Goal: Task Accomplishment & Management: Use online tool/utility

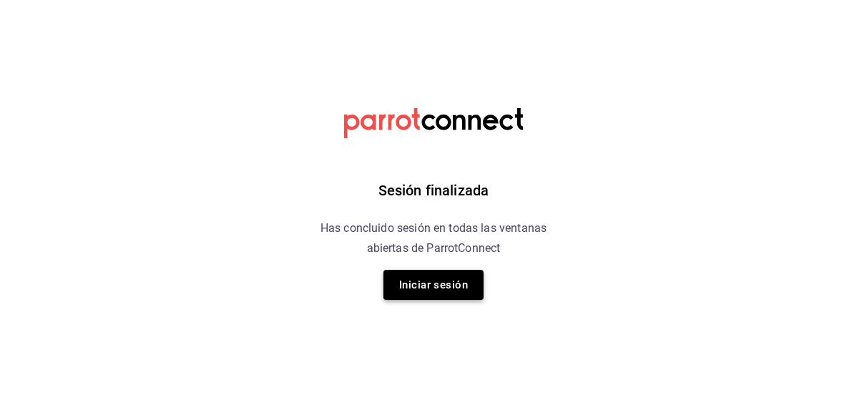
click at [445, 289] on button "Iniciar sesión" at bounding box center [433, 285] width 100 height 30
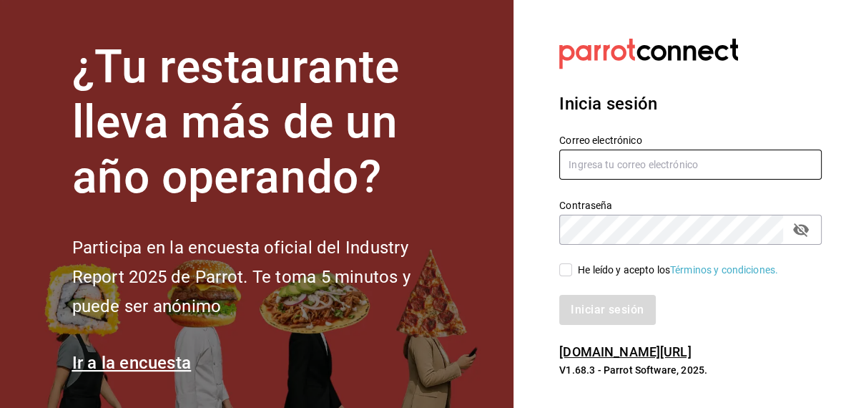
type input "inventarios@papizzas.com.mx"
click at [564, 270] on input "He leído y acepto los Términos y condiciones." at bounding box center [565, 269] width 13 height 13
checkbox input "true"
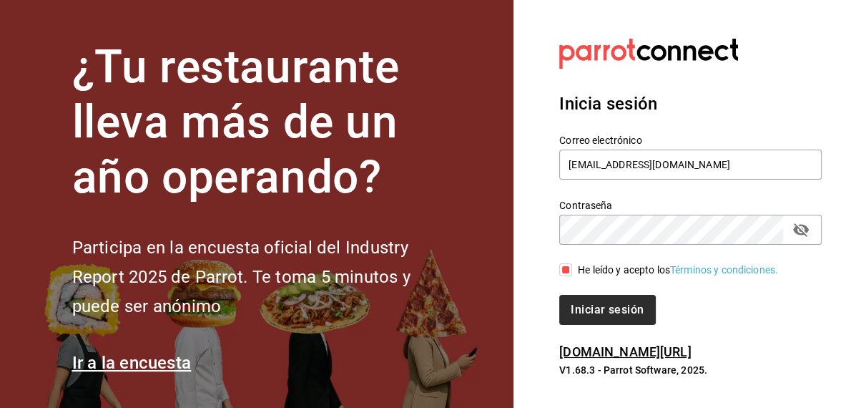
click at [594, 308] on button "Iniciar sesión" at bounding box center [607, 310] width 96 height 30
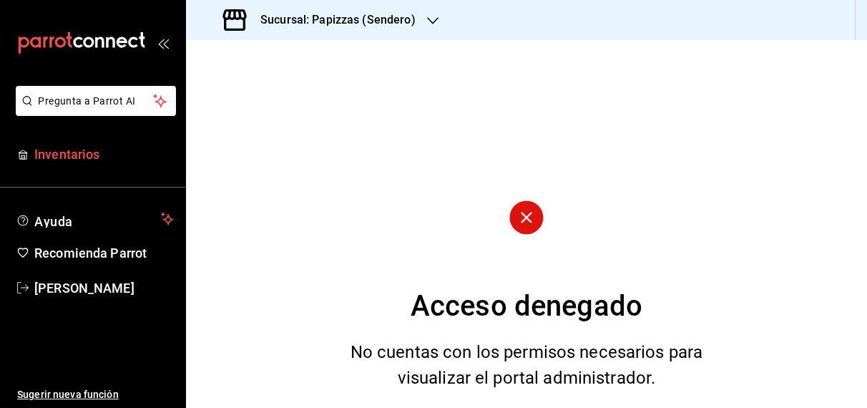
click at [82, 152] on span "Inventarios" at bounding box center [103, 153] width 139 height 19
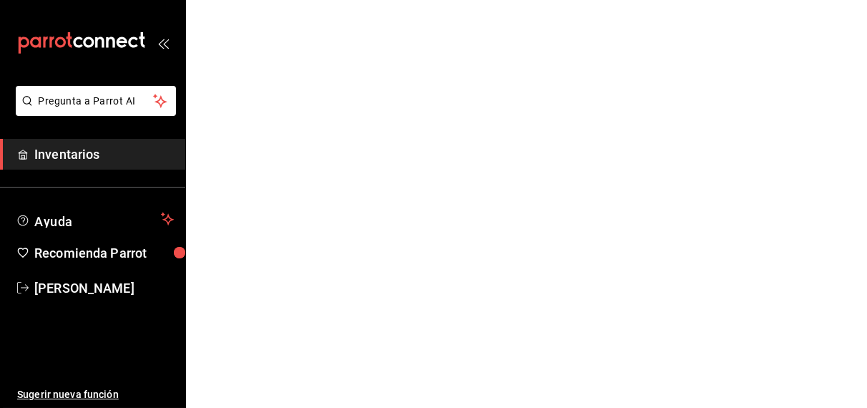
click at [0, 0] on icon "button" at bounding box center [0, 0] width 0 height 0
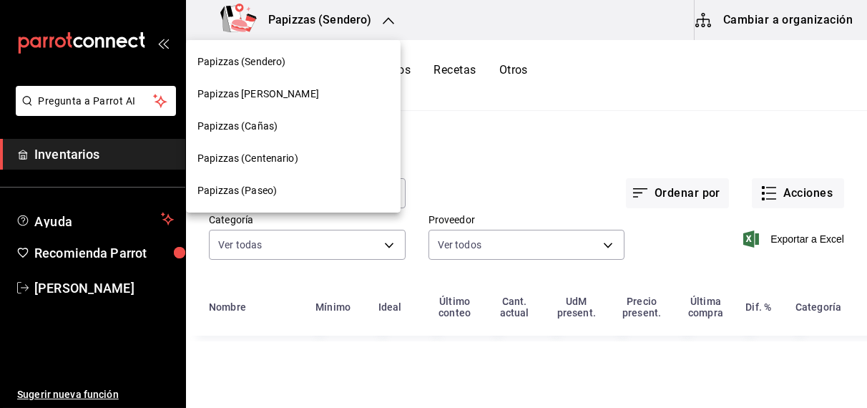
click at [260, 130] on span "Papizzas (Cañas)" at bounding box center [237, 126] width 80 height 15
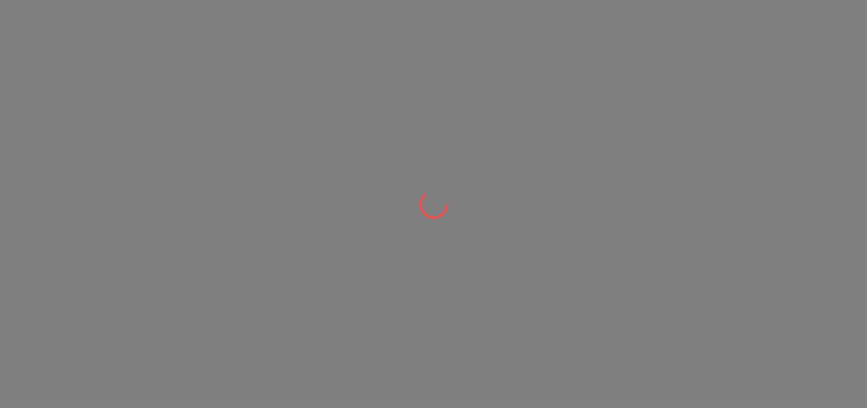
click at [797, 197] on div at bounding box center [433, 204] width 867 height 408
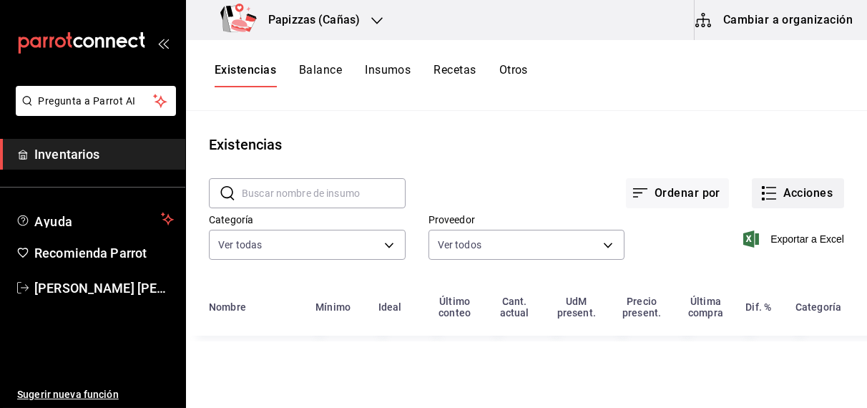
click at [797, 197] on button "Acciones" at bounding box center [798, 193] width 92 height 30
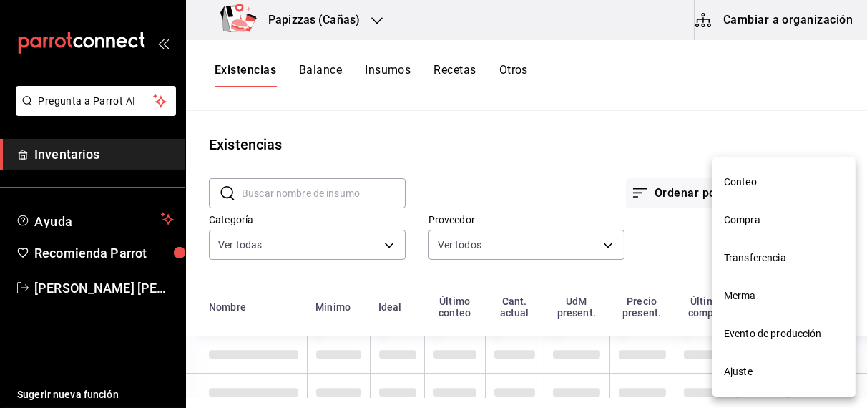
click at [748, 222] on span "Compra" at bounding box center [784, 219] width 120 height 15
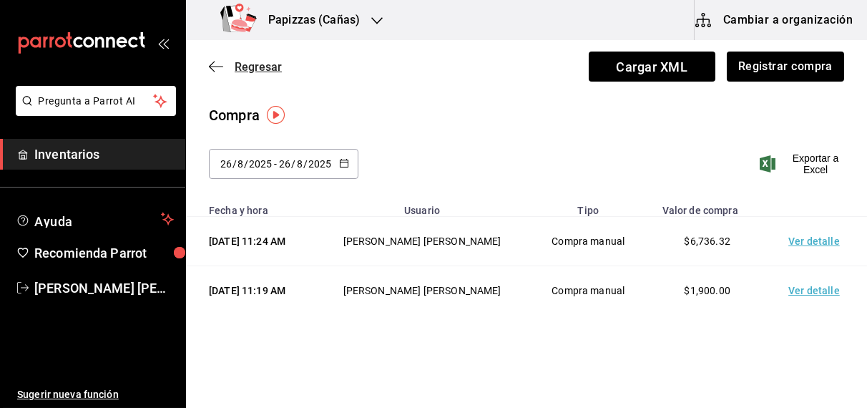
click at [257, 67] on span "Regresar" at bounding box center [258, 67] width 47 height 14
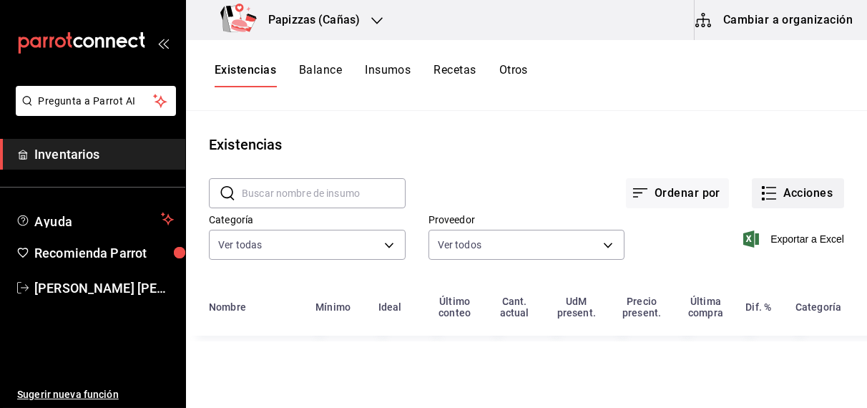
click at [807, 201] on button "Acciones" at bounding box center [798, 193] width 92 height 30
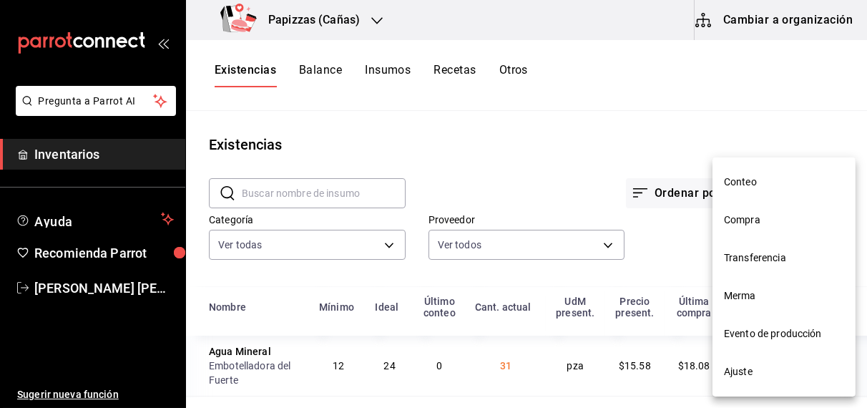
click at [746, 219] on span "Compra" at bounding box center [784, 219] width 120 height 15
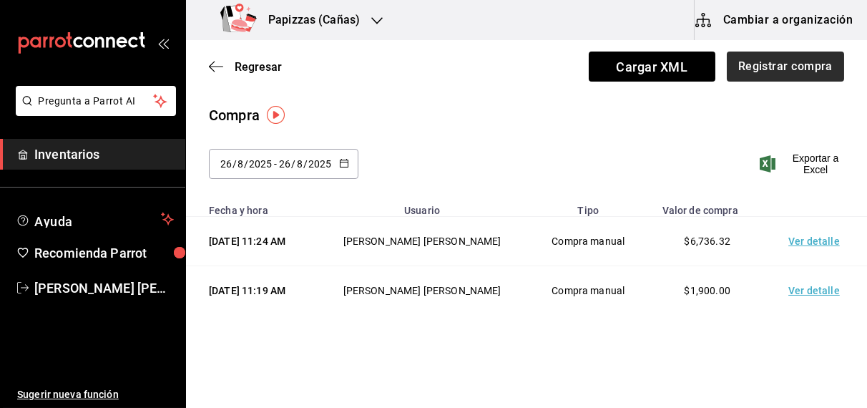
click at [787, 69] on button "Registrar compra" at bounding box center [785, 66] width 117 height 30
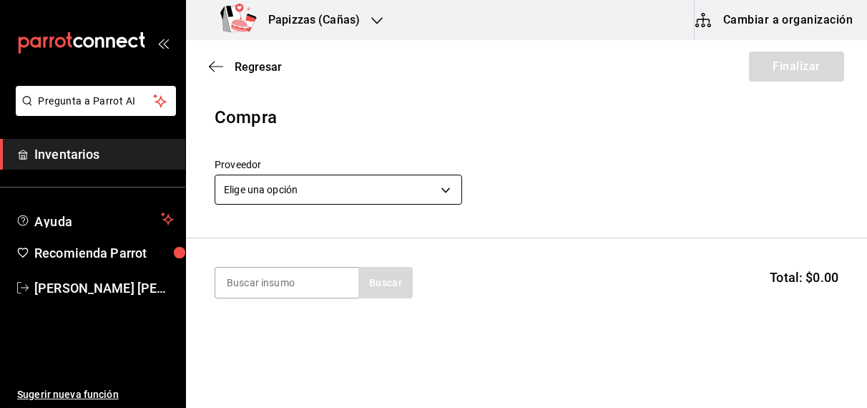
click at [375, 201] on body "Pregunta a Parrot AI Inventarios Ayuda Recomienda Parrot [PERSON_NAME] [PERSON_…" at bounding box center [433, 163] width 867 height 327
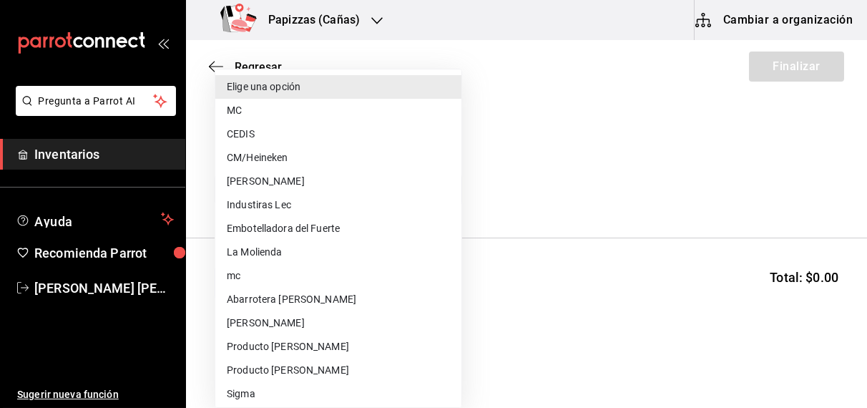
click at [247, 118] on li "MC" at bounding box center [338, 111] width 246 height 24
type input "59259b25-7b15-4529-a17f-fa8ef7e7484a"
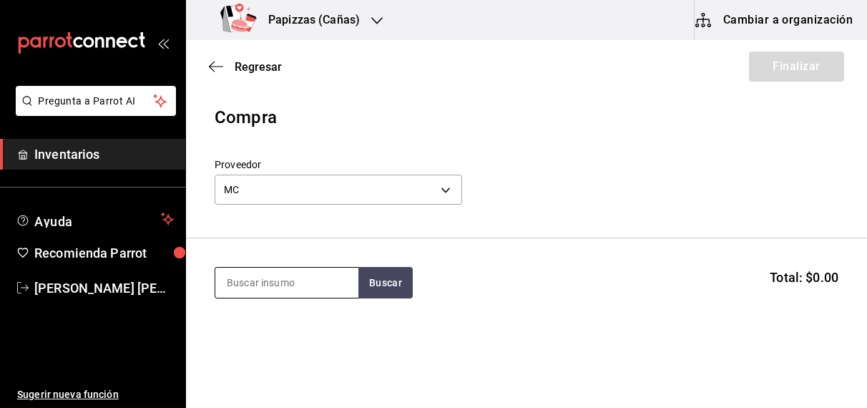
click at [287, 282] on input at bounding box center [286, 282] width 143 height 30
type input "polvo"
click at [262, 337] on div "Polvo pz - MC" at bounding box center [286, 331] width 143 height 55
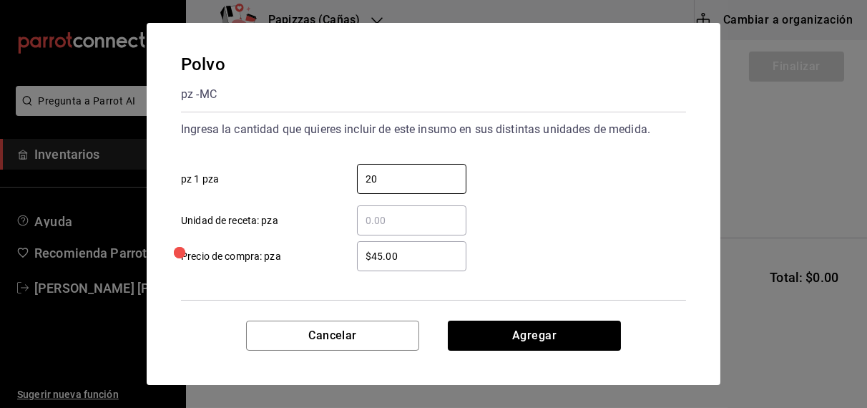
type input "20"
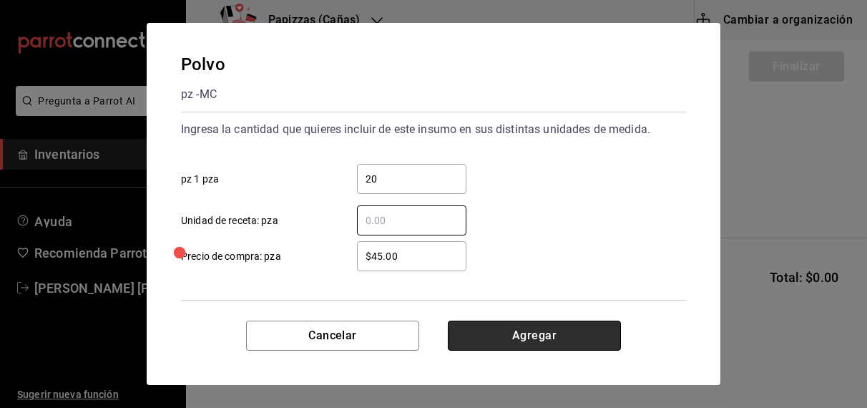
click at [531, 343] on button "Agregar" at bounding box center [534, 335] width 173 height 30
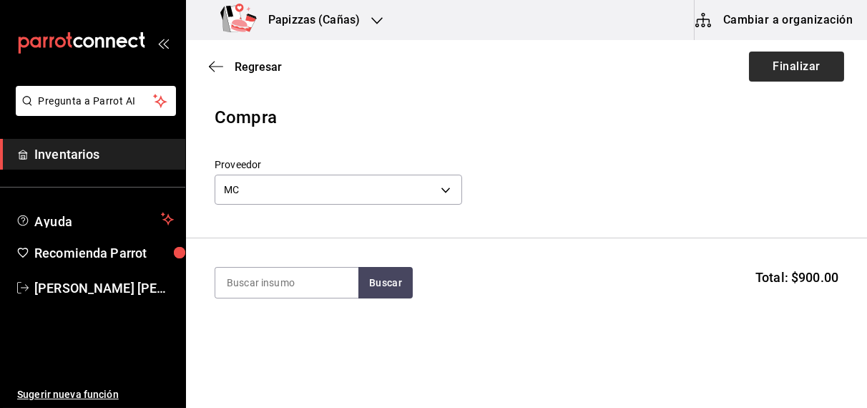
click at [794, 67] on button "Finalizar" at bounding box center [796, 66] width 95 height 30
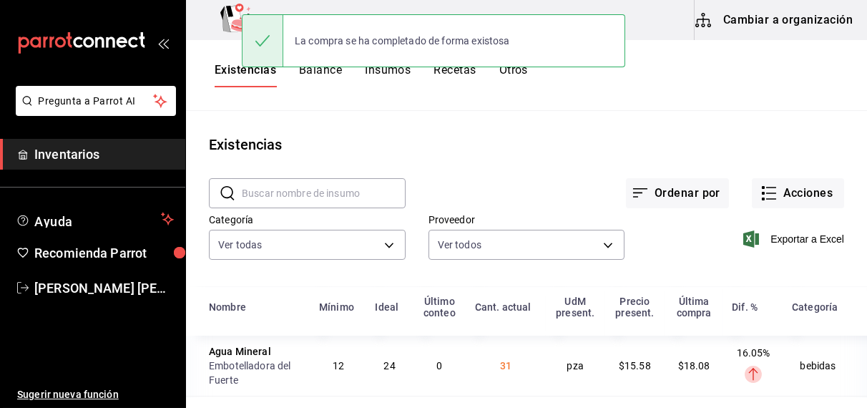
click at [810, 195] on button "Acciones" at bounding box center [798, 193] width 92 height 30
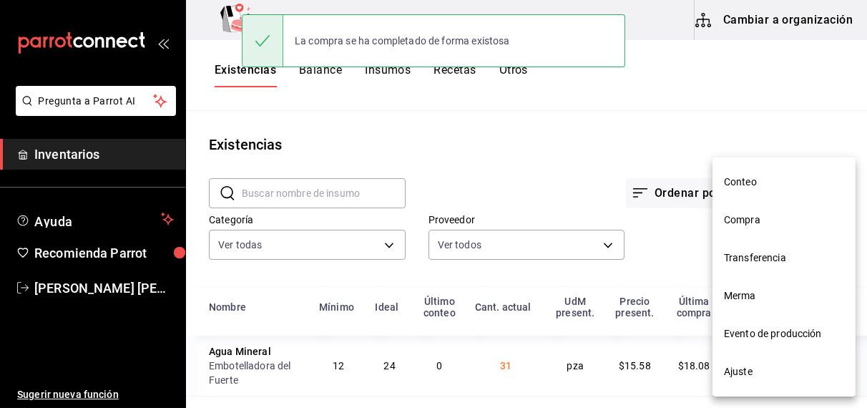
click at [749, 222] on span "Compra" at bounding box center [784, 219] width 120 height 15
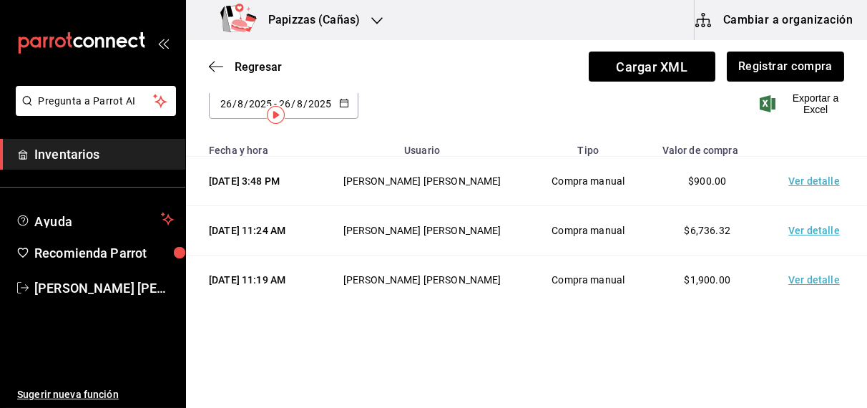
scroll to position [114, 0]
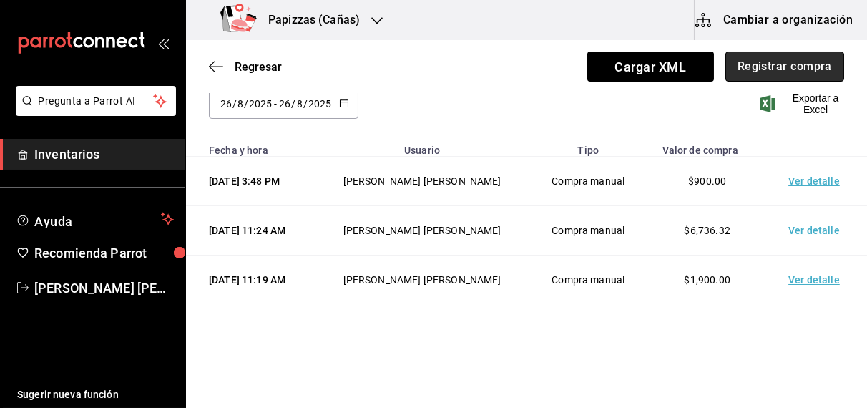
click at [792, 69] on button "Registrar compra" at bounding box center [784, 66] width 119 height 30
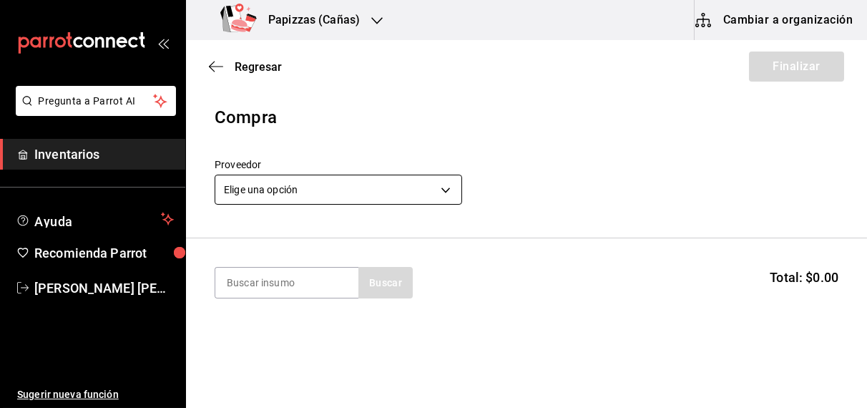
click at [383, 185] on body "Pregunta a Parrot AI Inventarios Ayuda Recomienda Parrot [PERSON_NAME] [PERSON_…" at bounding box center [433, 163] width 867 height 327
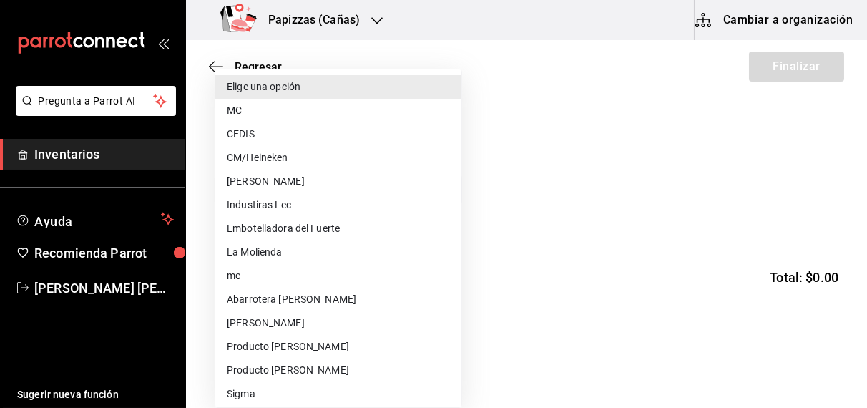
click at [250, 134] on li "CEDIS" at bounding box center [338, 134] width 246 height 24
type input "fd93c39f-859b-4130-830c-b038fbd442a0"
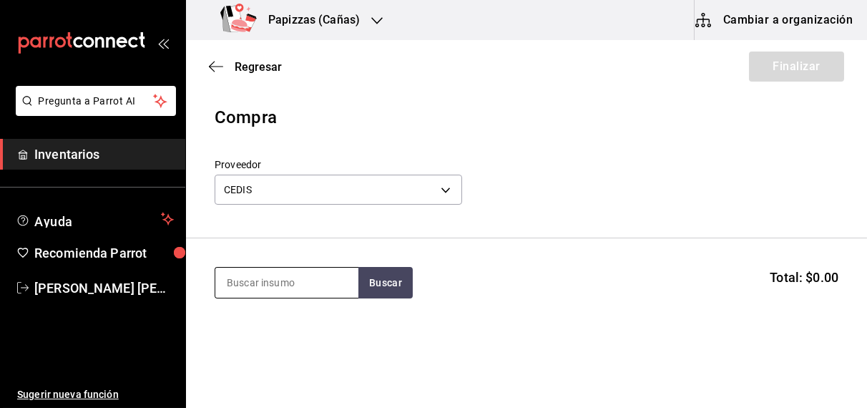
click at [302, 280] on input at bounding box center [286, 282] width 143 height 30
type input "mayone"
click at [260, 347] on div "Mayonesa gal - CEDIS" at bounding box center [286, 331] width 143 height 55
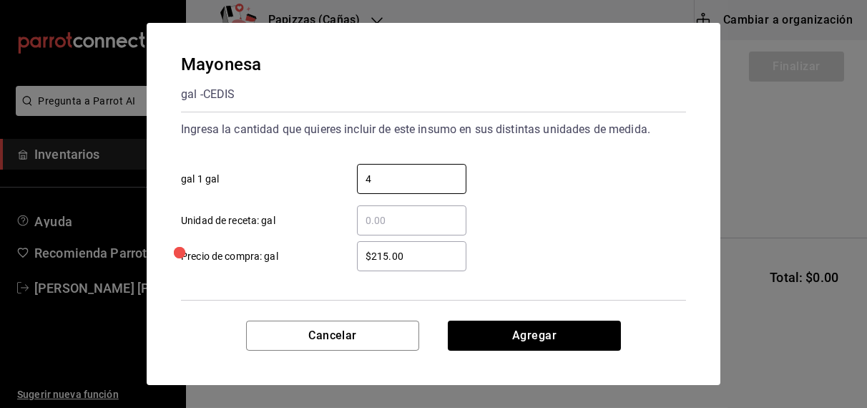
type input "4"
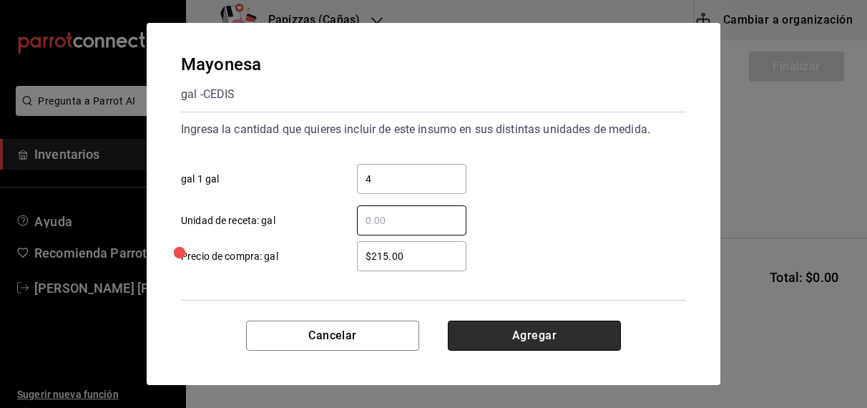
click at [555, 335] on button "Agregar" at bounding box center [534, 335] width 173 height 30
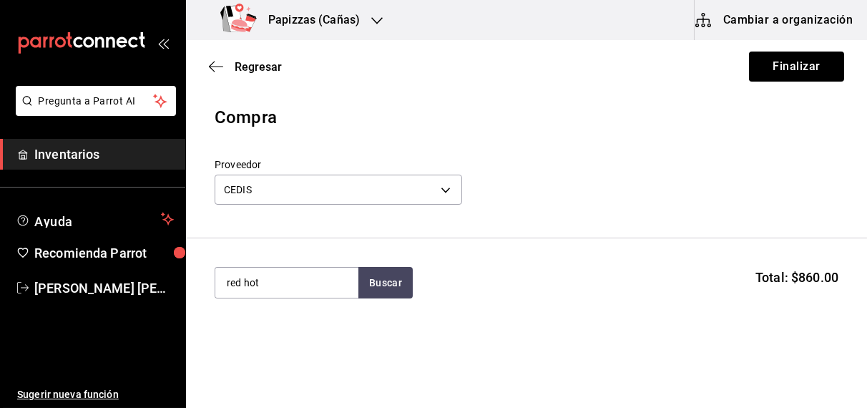
type input "red hot"
click at [248, 335] on div "gal - CEDIS" at bounding box center [250, 340] width 49 height 15
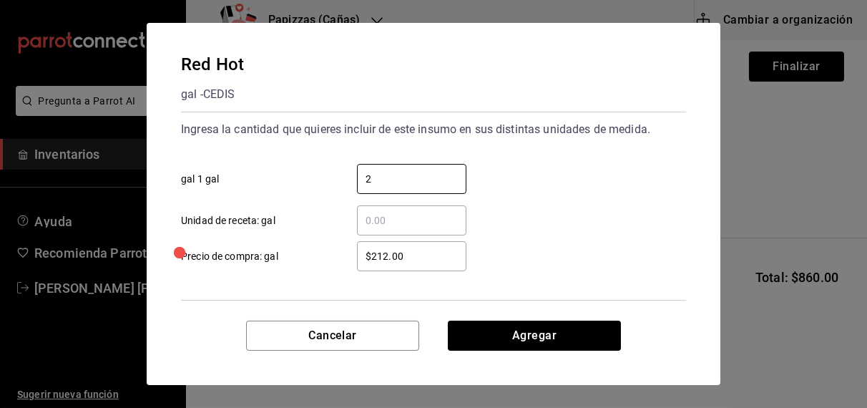
type input "2"
type input "$221.00"
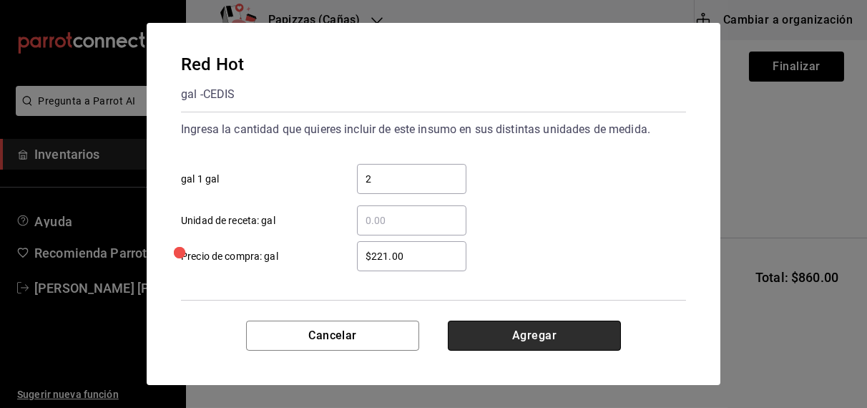
click at [546, 340] on button "Agregar" at bounding box center [534, 335] width 173 height 30
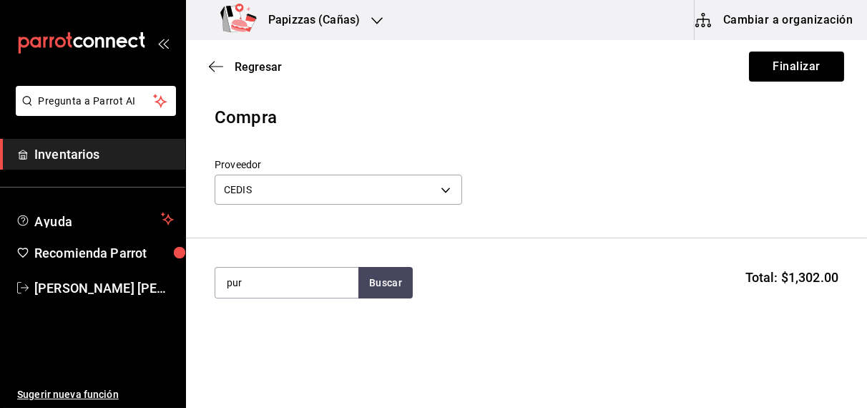
type input "pur"
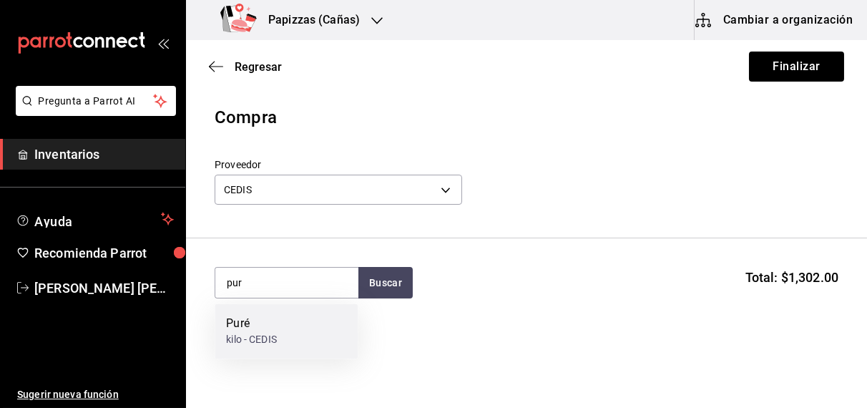
click at [262, 333] on div "kilo - CEDIS" at bounding box center [251, 340] width 51 height 15
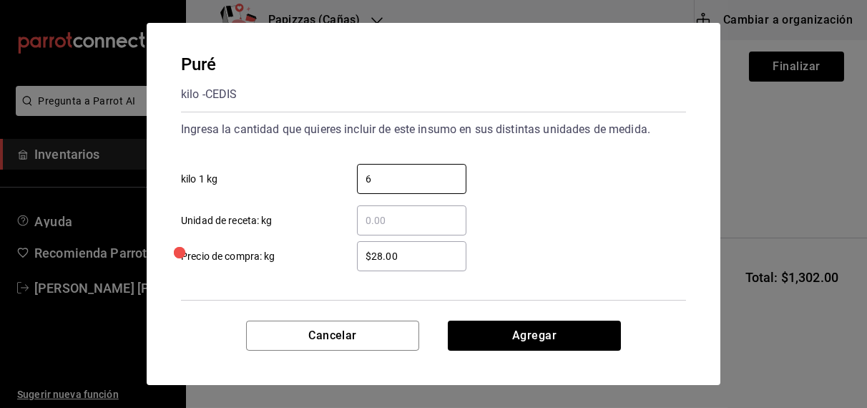
type input "6"
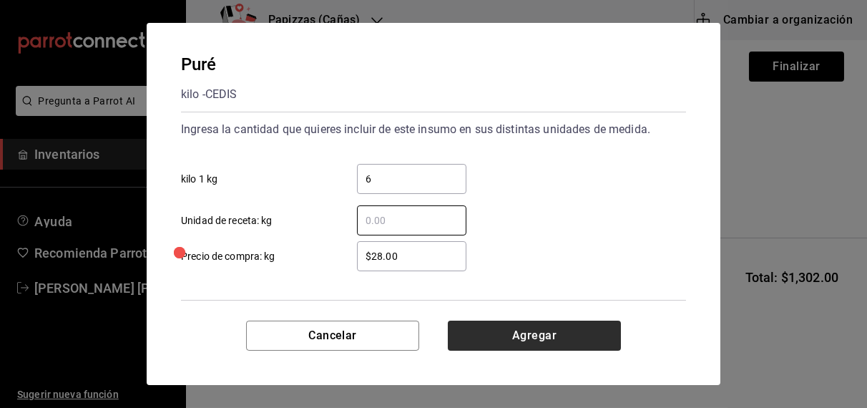
click at [531, 333] on button "Agregar" at bounding box center [534, 335] width 173 height 30
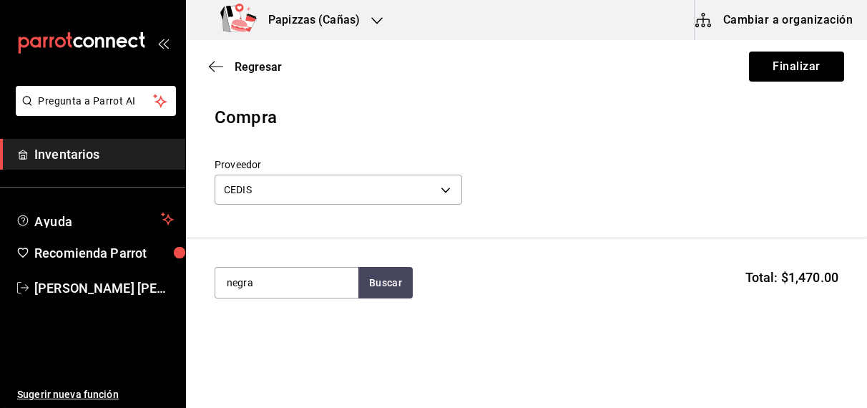
type input "negra"
click at [262, 343] on div "1 lata 3 kg - CEDIS" at bounding box center [267, 340] width 82 height 15
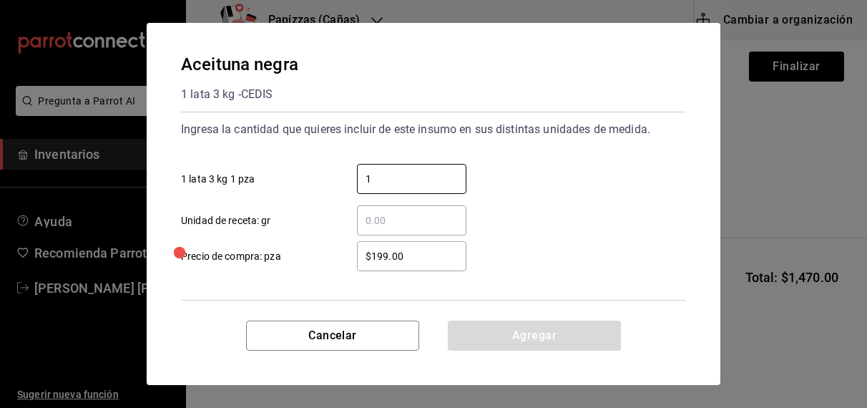
type input "1"
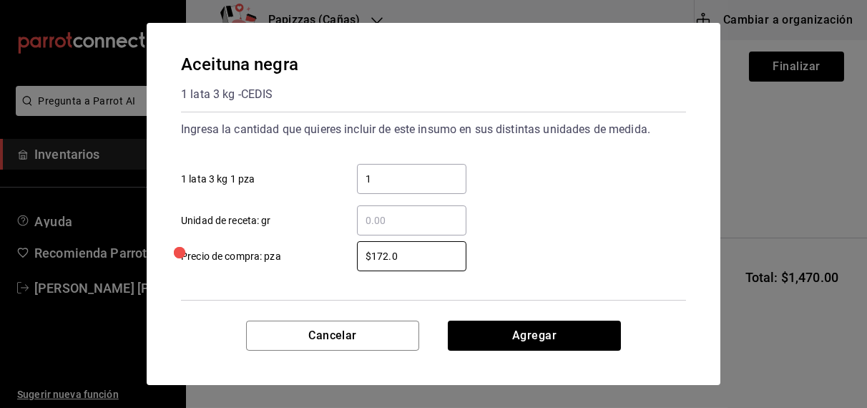
type input "$172.00"
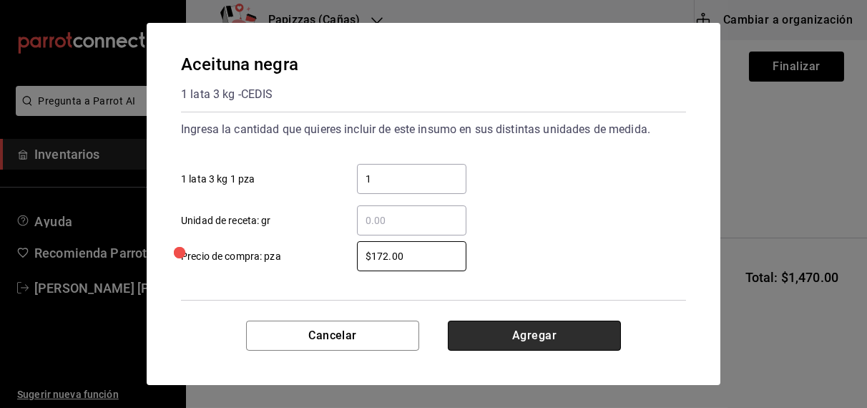
click at [557, 339] on button "Agregar" at bounding box center [534, 335] width 173 height 30
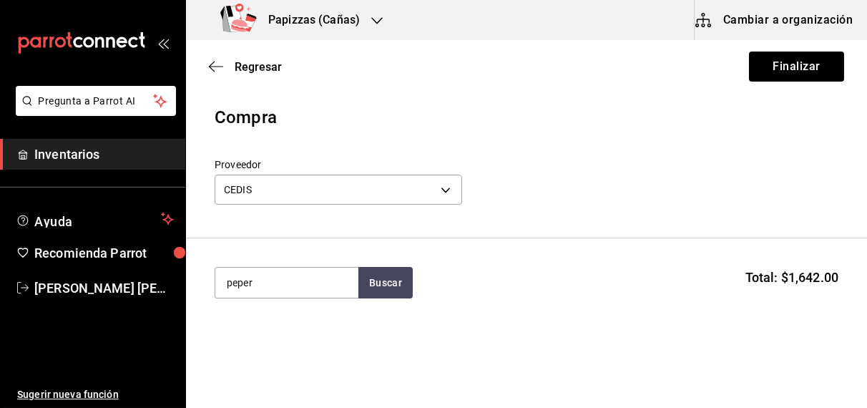
type input "peper"
click at [271, 333] on div "1 bolsa de 2.27kg - CEDIS" at bounding box center [283, 340] width 114 height 15
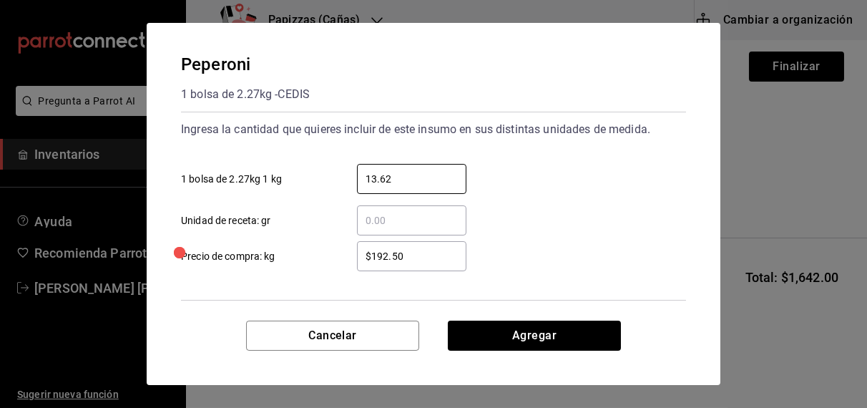
type input "13.62"
type input "$192.00"
click button "Agregar" at bounding box center [534, 335] width 173 height 30
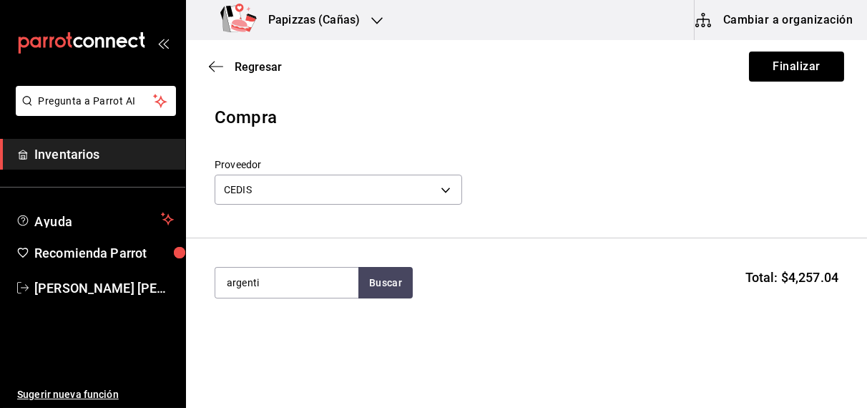
type input "argenti"
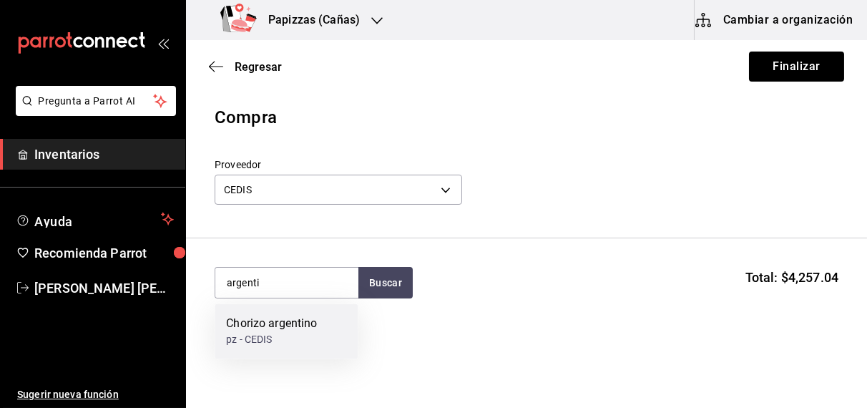
click at [275, 345] on div "pz - CEDIS" at bounding box center [271, 340] width 91 height 15
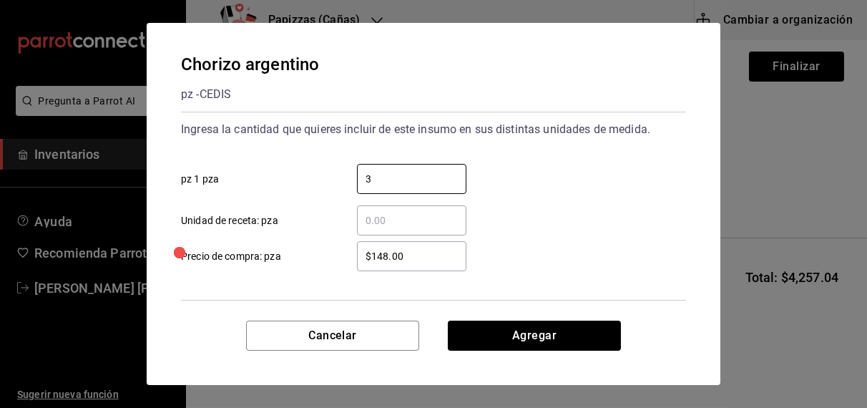
type input "3"
type input "$120.00"
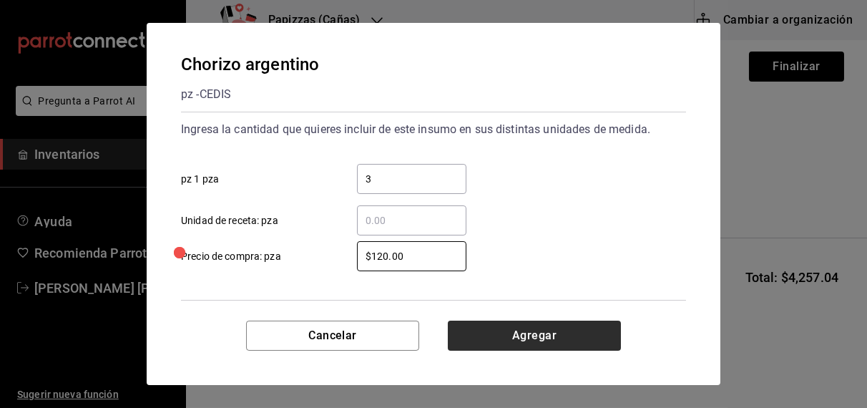
click at [577, 343] on button "Agregar" at bounding box center [534, 335] width 173 height 30
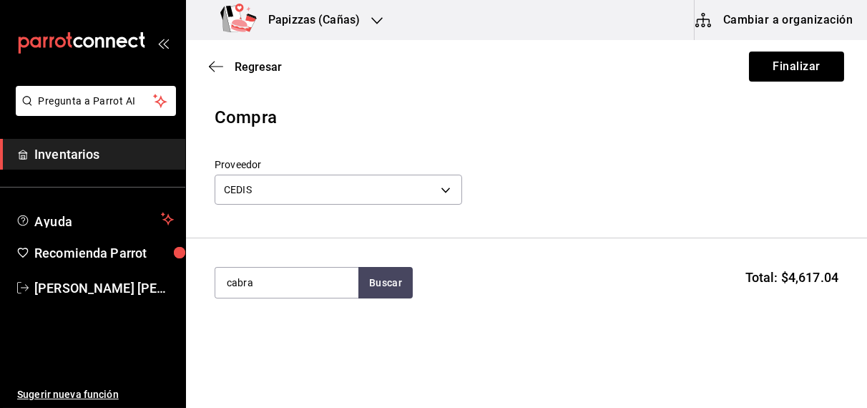
type input "cabra"
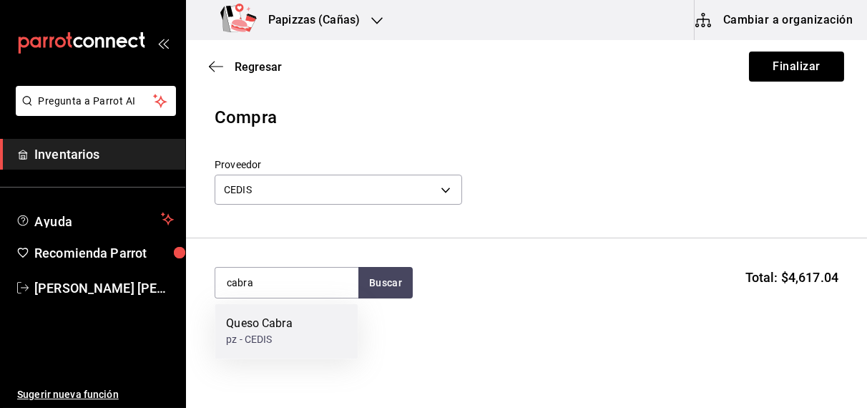
click at [270, 340] on div "pz - CEDIS" at bounding box center [259, 340] width 66 height 15
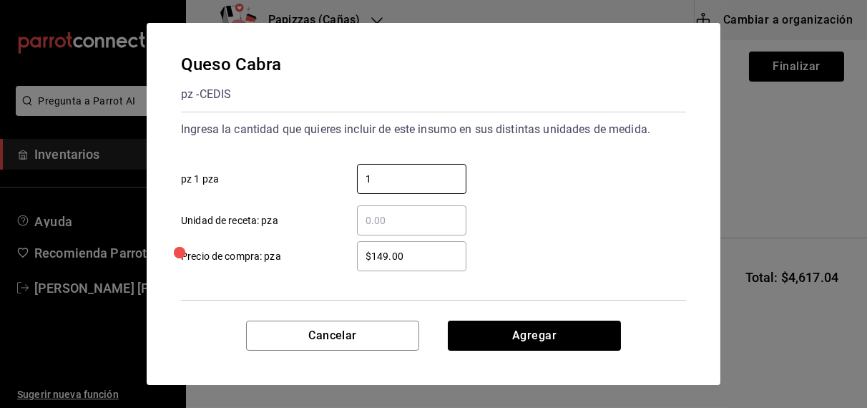
type input "1"
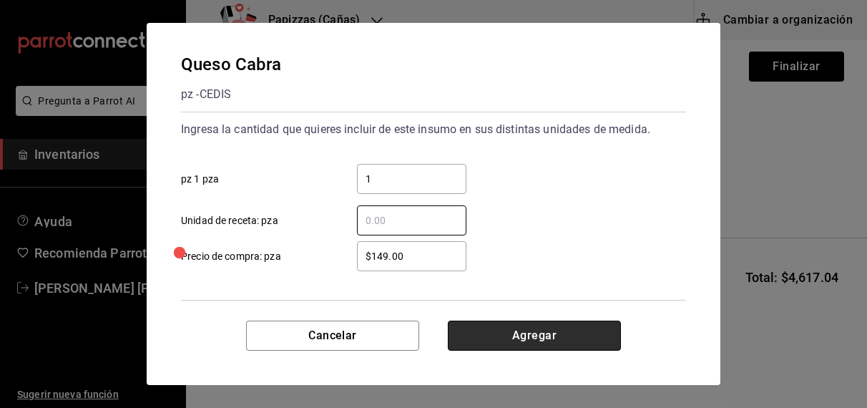
click at [543, 335] on button "Agregar" at bounding box center [534, 335] width 173 height 30
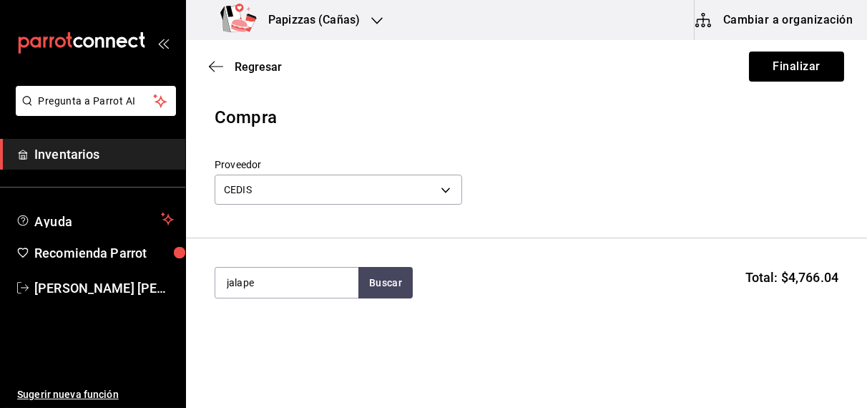
type input "jalape"
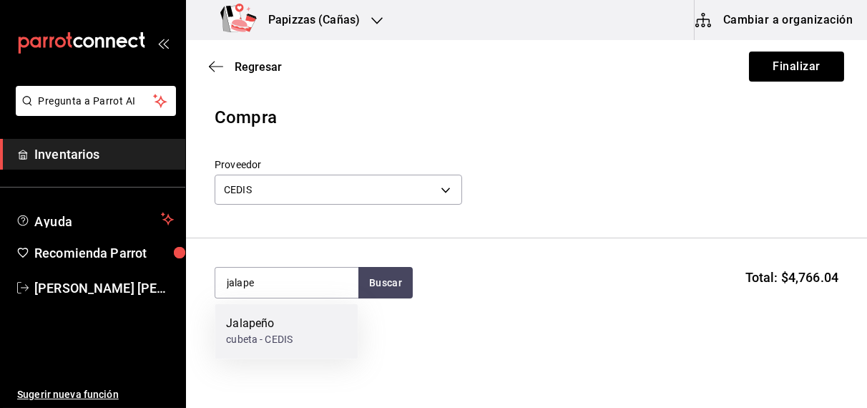
click at [280, 342] on div "cubeta - CEDIS" at bounding box center [259, 340] width 67 height 15
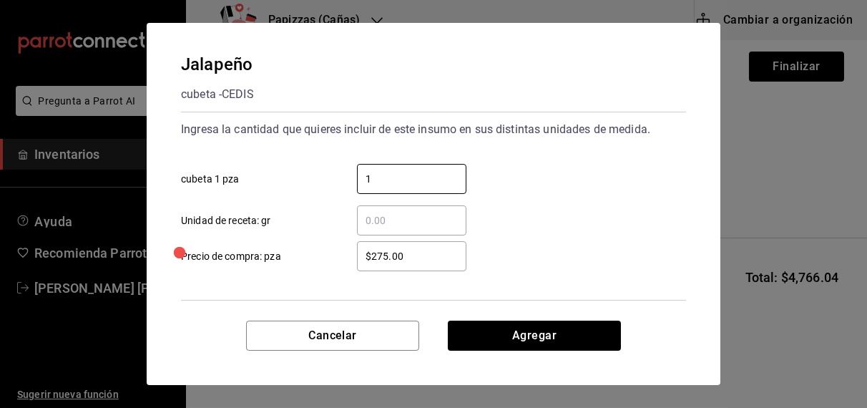
type input "1"
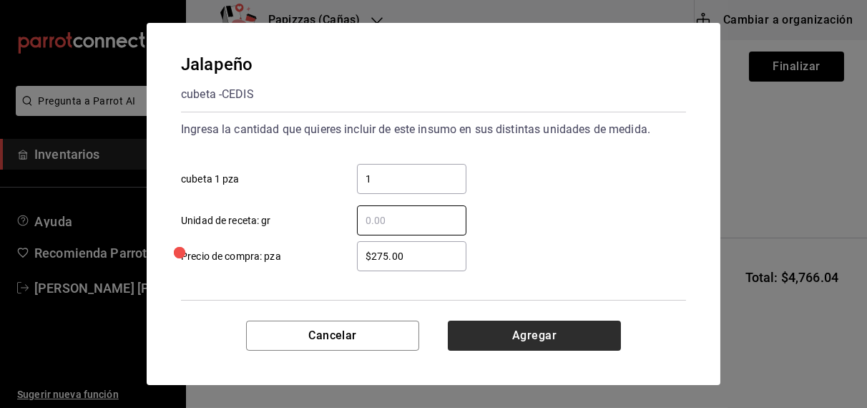
click at [556, 343] on button "Agregar" at bounding box center [534, 335] width 173 height 30
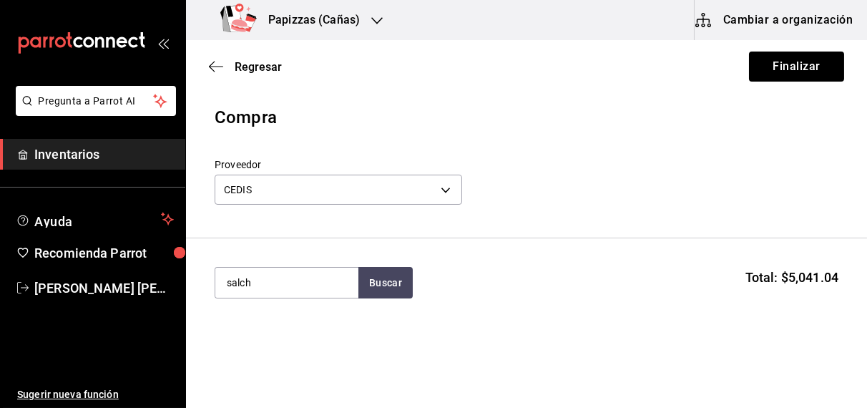
type input "salch"
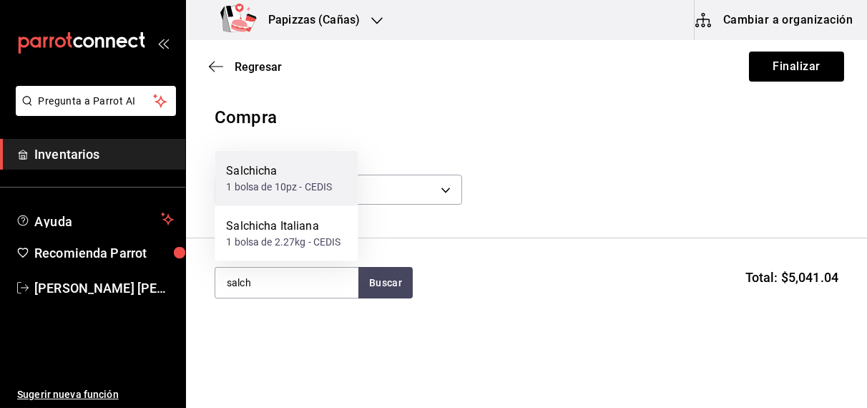
click at [285, 193] on div "1 bolsa de 10pz - CEDIS" at bounding box center [279, 186] width 106 height 15
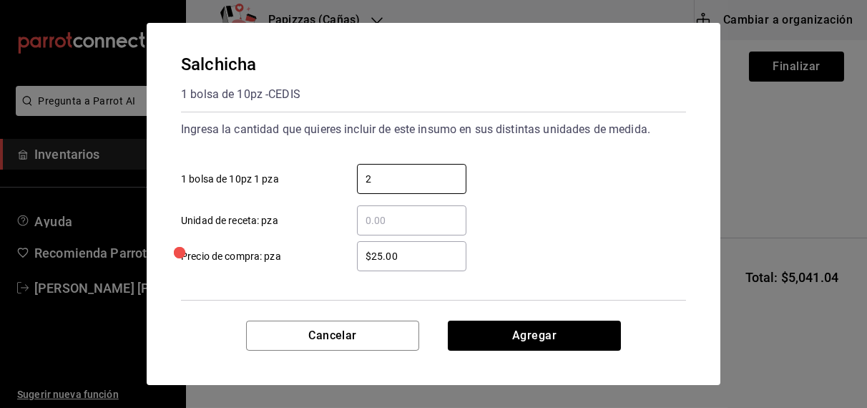
type input "2"
type input "$33.00"
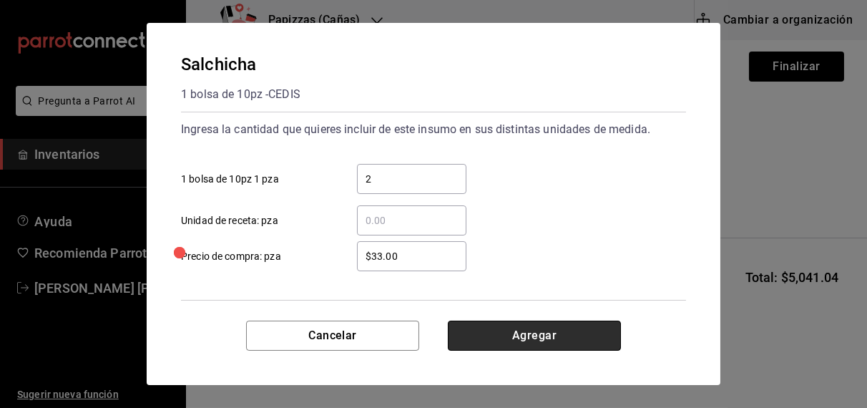
click at [520, 335] on button "Agregar" at bounding box center [534, 335] width 173 height 30
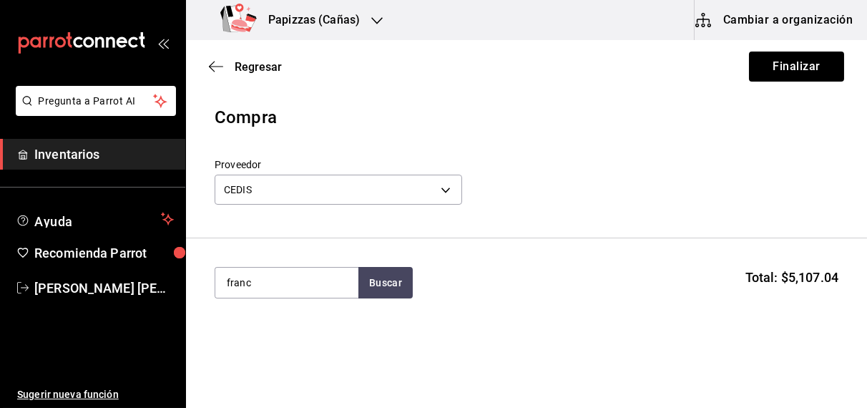
type input "franc"
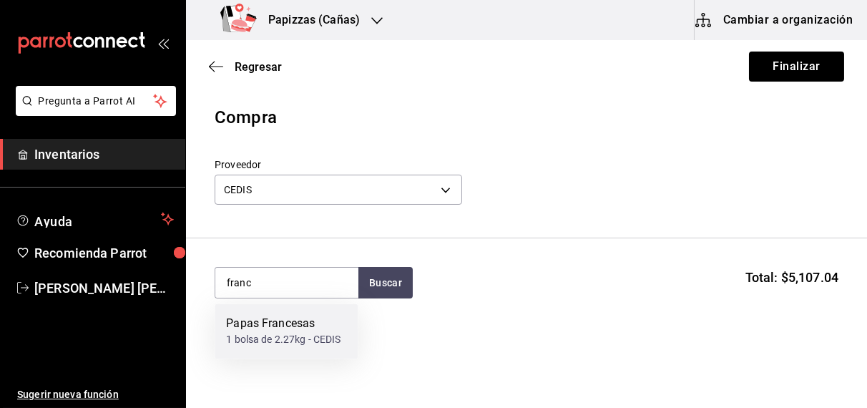
click at [250, 339] on div "1 bolsa de 2.27kg - CEDIS" at bounding box center [283, 340] width 114 height 15
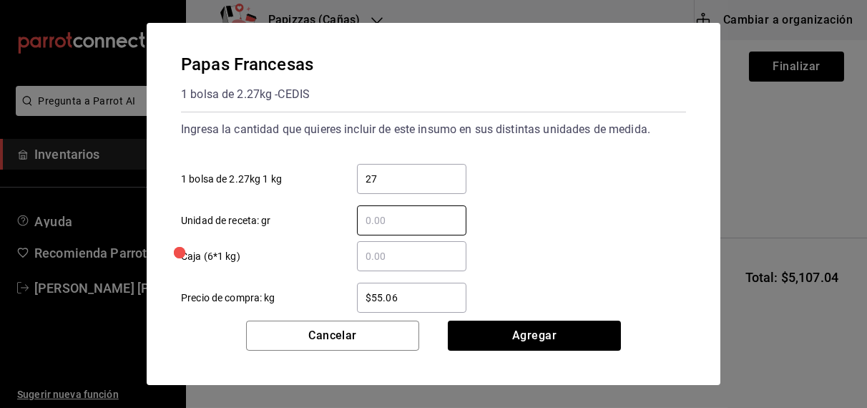
click at [428, 176] on input "27" at bounding box center [411, 178] width 109 height 17
type input "27.24"
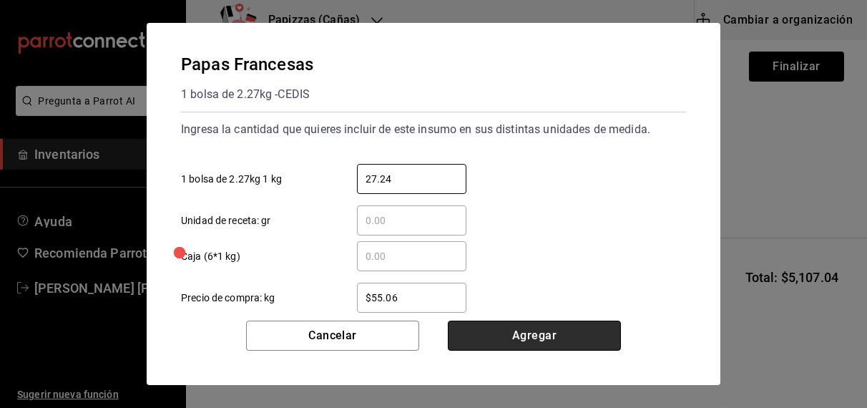
click at [536, 333] on button "Agregar" at bounding box center [534, 335] width 173 height 30
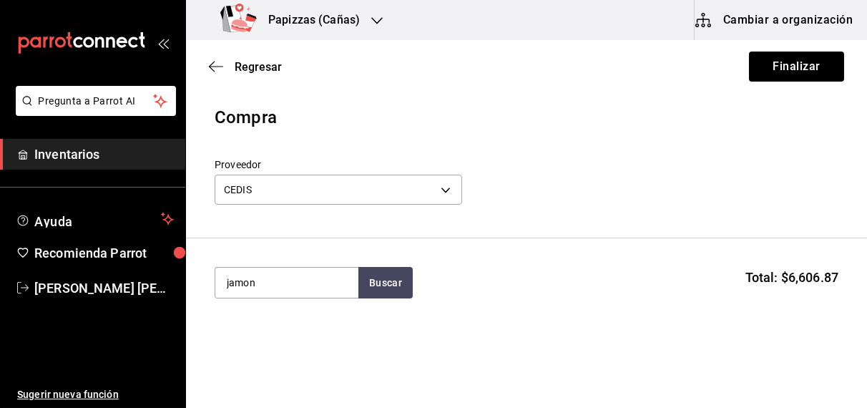
type input "jamon"
click at [271, 179] on div "kg - CEDIS" at bounding box center [249, 186] width 46 height 15
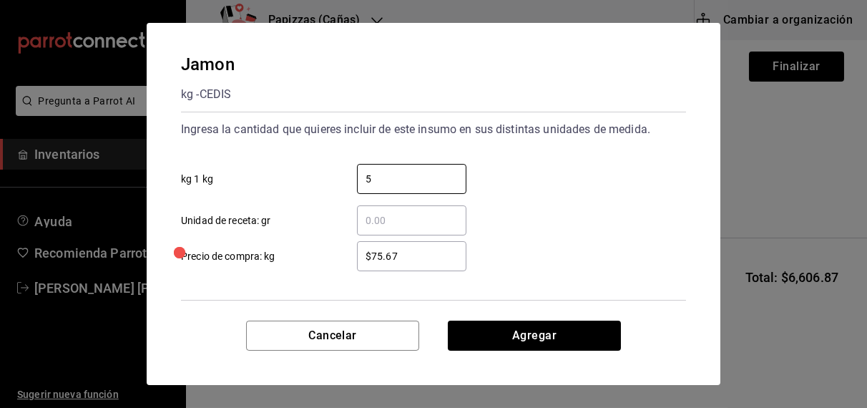
type input "5"
type input "$77.67"
click button "Agregar" at bounding box center [534, 335] width 173 height 30
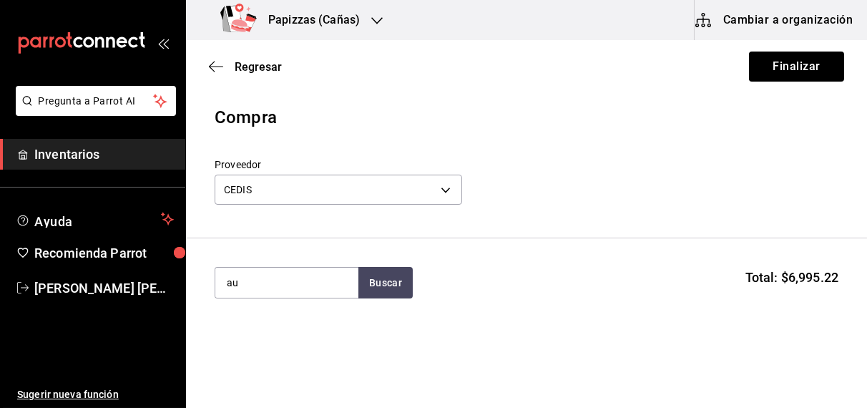
type input "a"
type input "queso"
click at [276, 347] on div "Queso 1 bolsa de 5kg - CEDIS" at bounding box center [286, 331] width 143 height 55
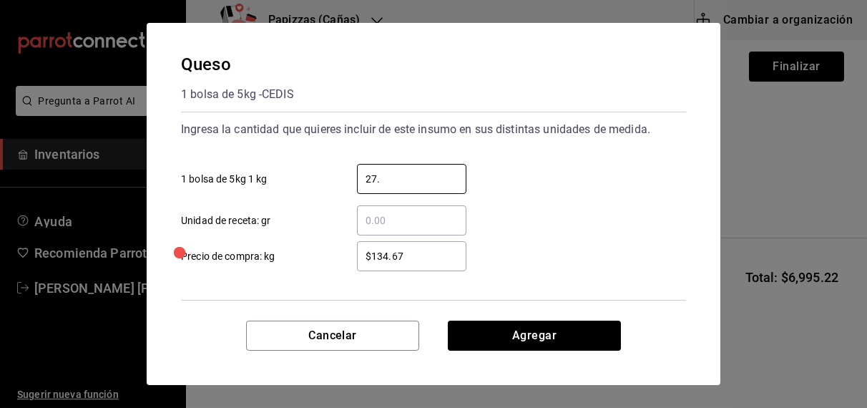
type input "27.24"
type input "$125.00"
click button "Agregar" at bounding box center [534, 335] width 173 height 30
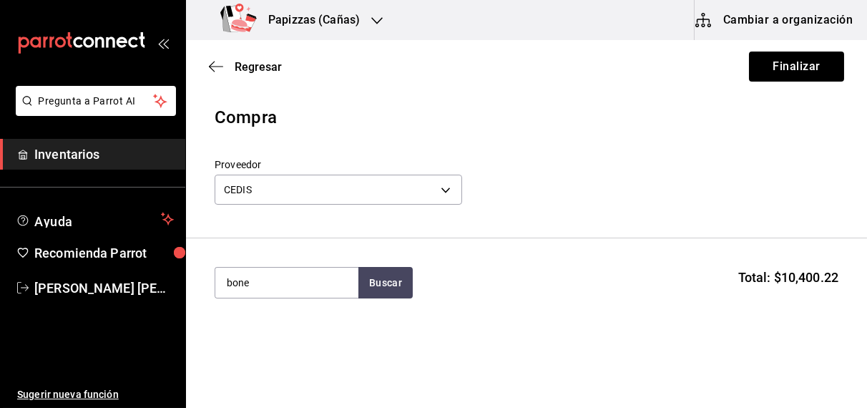
type input "bone"
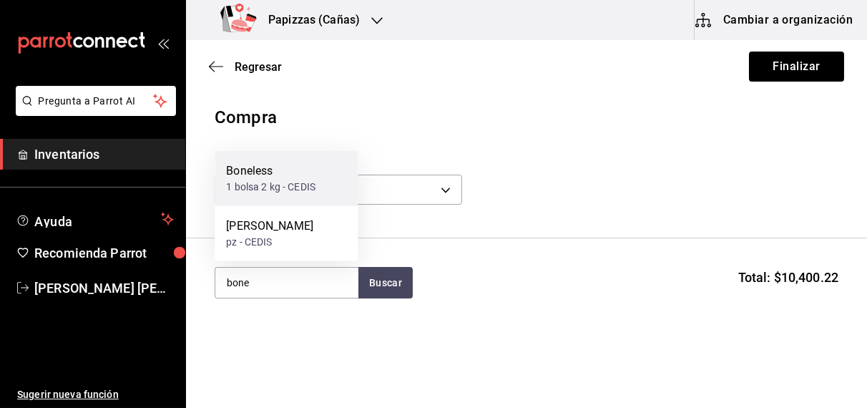
click at [284, 184] on div "1 bolsa 2 kg - CEDIS" at bounding box center [270, 186] width 89 height 15
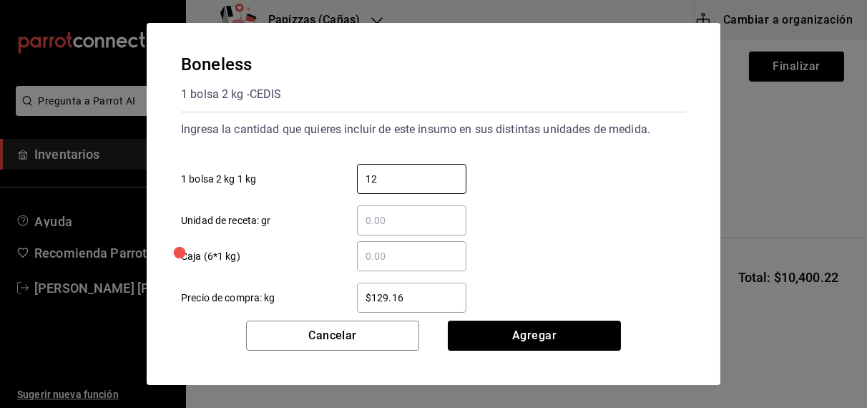
type input "12"
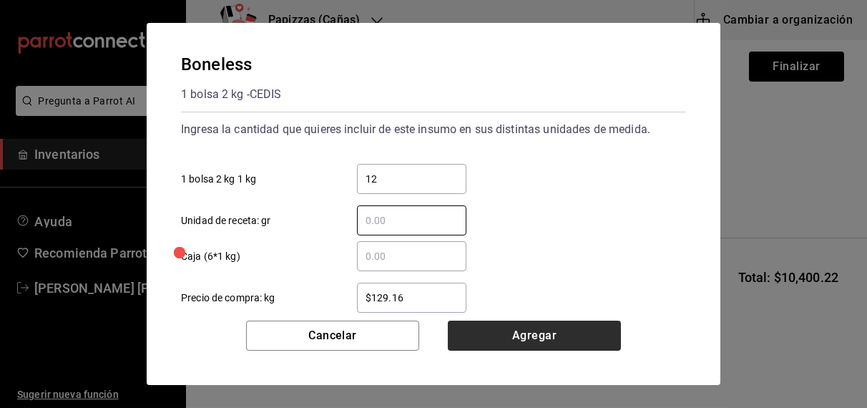
click at [538, 339] on button "Agregar" at bounding box center [534, 335] width 173 height 30
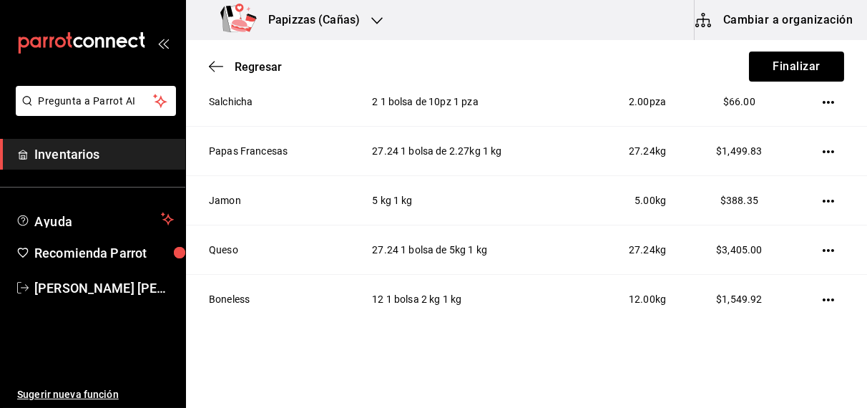
scroll to position [704, 0]
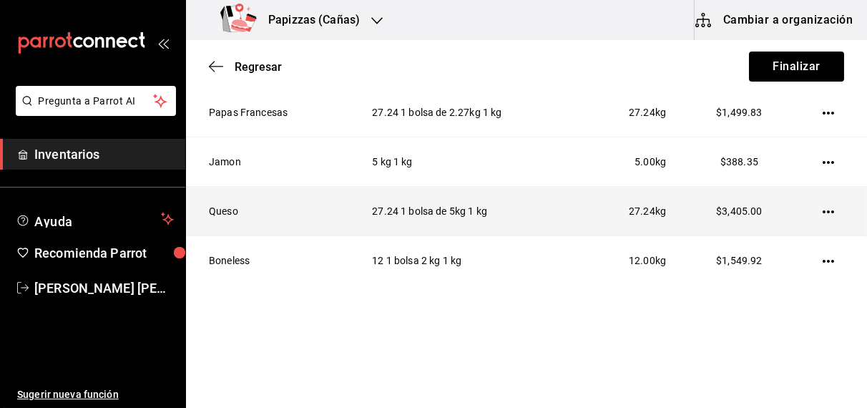
click at [822, 207] on icon "button" at bounding box center [827, 211] width 11 height 11
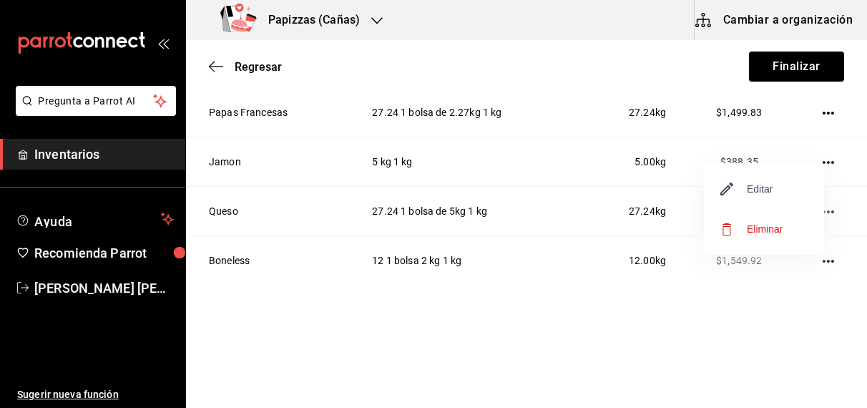
click at [762, 190] on span "Editar" at bounding box center [747, 188] width 52 height 17
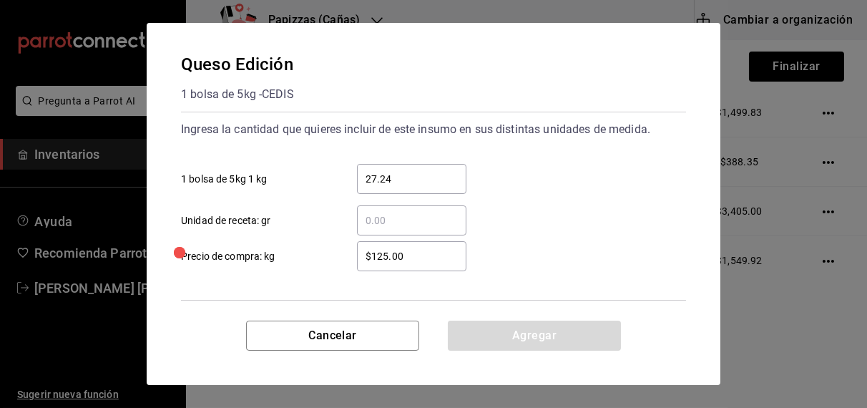
click at [430, 179] on input "27.24" at bounding box center [411, 178] width 109 height 17
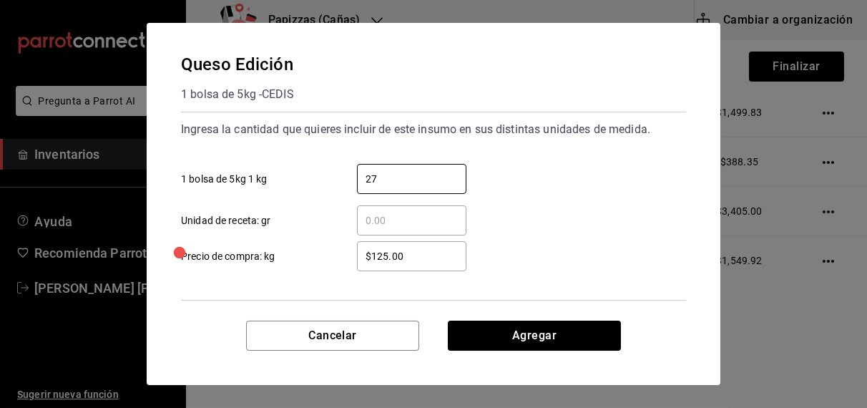
type input "2"
type input "45.40"
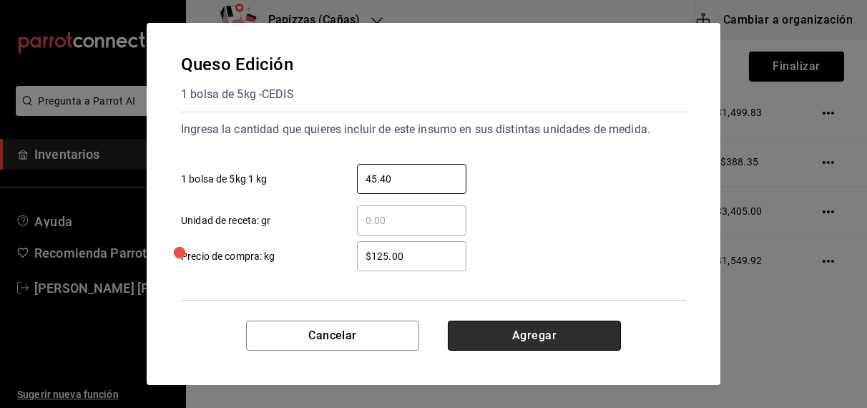
click at [520, 331] on button "Agregar" at bounding box center [534, 335] width 173 height 30
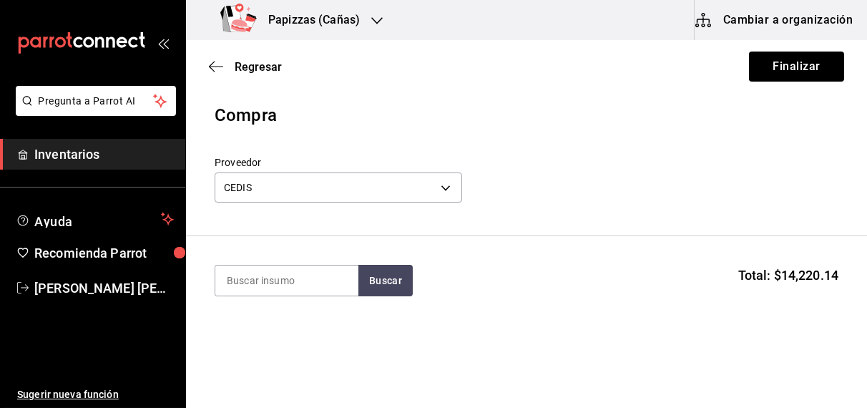
scroll to position [0, 0]
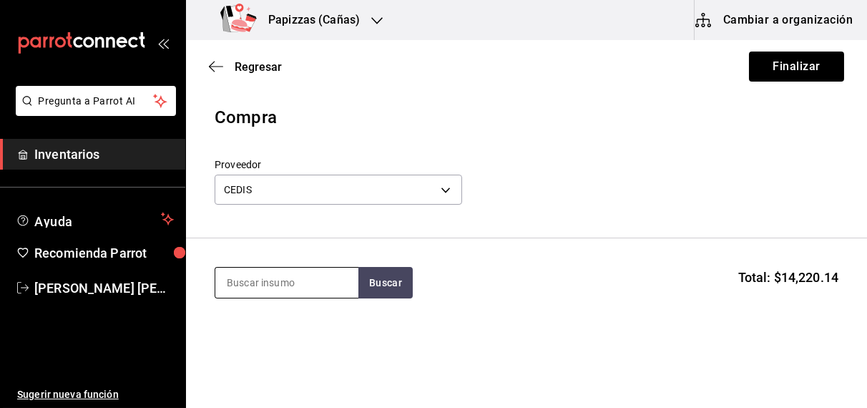
click at [292, 281] on input at bounding box center [286, 282] width 143 height 30
type input "toci"
click at [257, 350] on div "Tocino kg - CEDIS" at bounding box center [286, 331] width 143 height 55
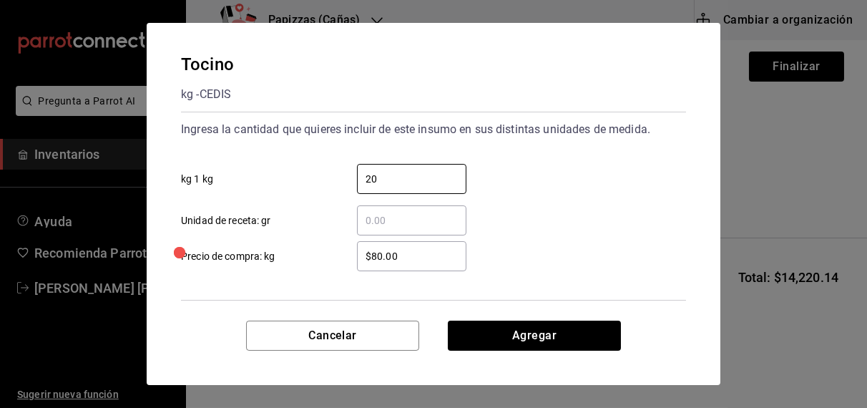
type input "20"
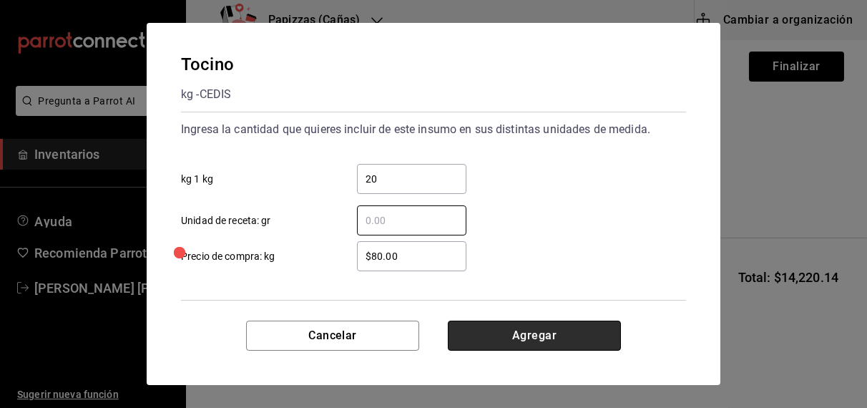
click at [529, 337] on button "Agregar" at bounding box center [534, 335] width 173 height 30
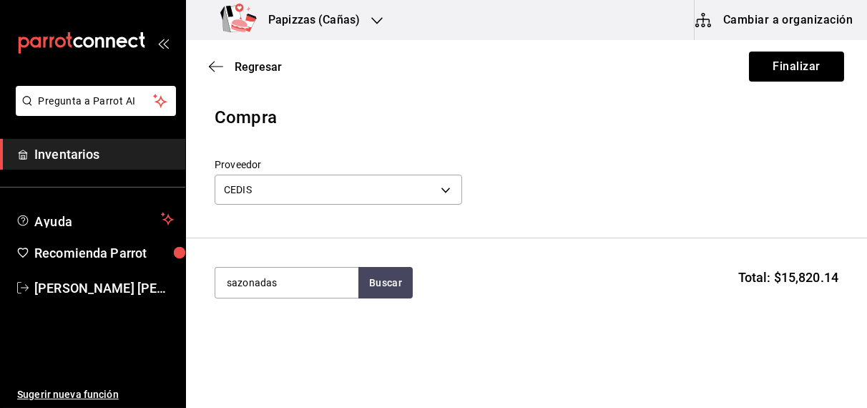
type input "sazonadas"
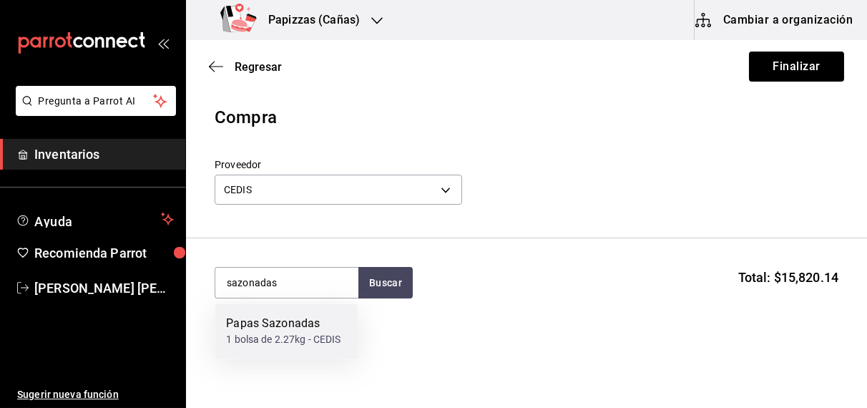
click at [270, 349] on div "Papas Sazonadas 1 bolsa de 2.27kg - CEDIS" at bounding box center [286, 331] width 143 height 55
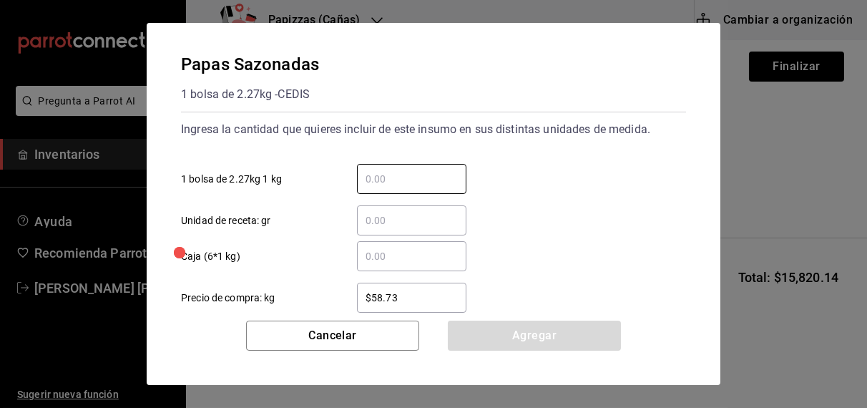
type input "3"
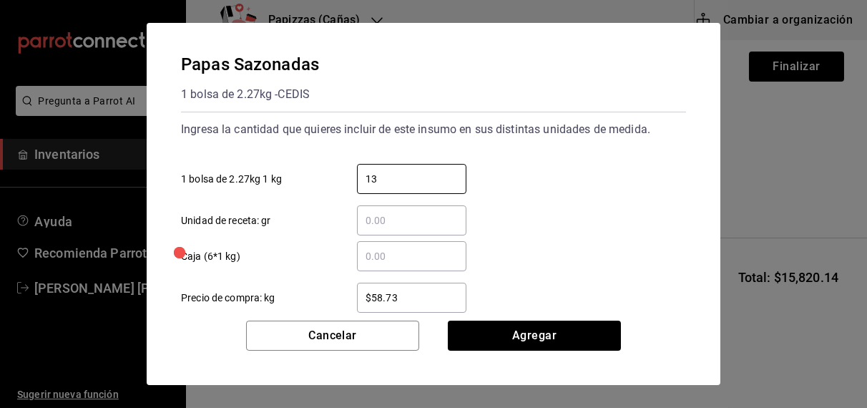
type input "13.62"
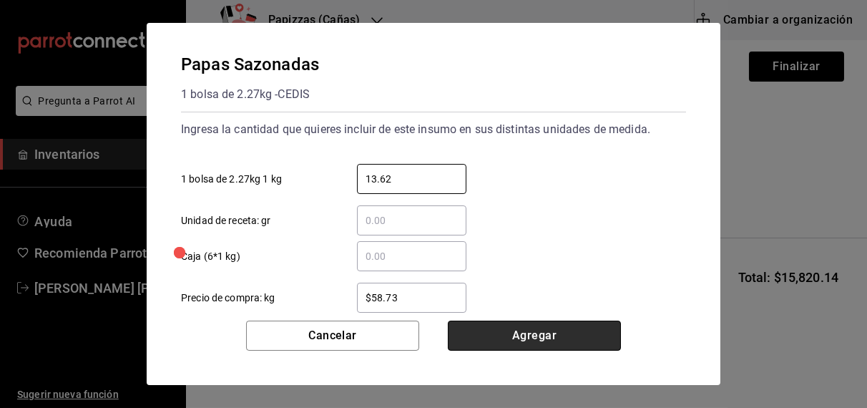
click at [552, 344] on button "Agregar" at bounding box center [534, 335] width 173 height 30
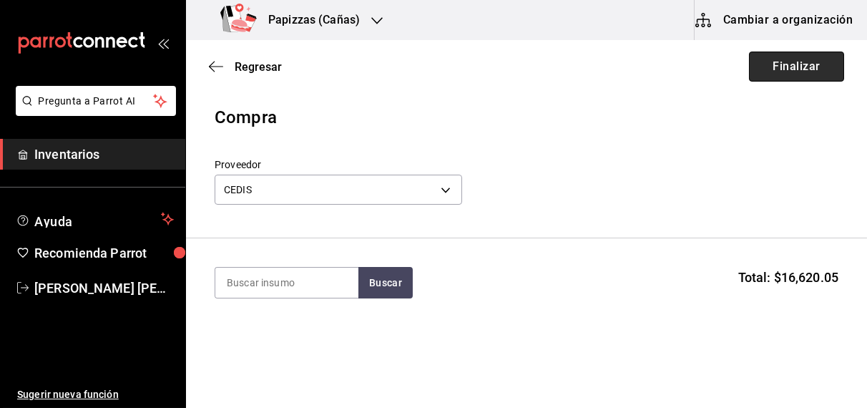
click at [786, 72] on button "Finalizar" at bounding box center [796, 66] width 95 height 30
